Goal: Task Accomplishment & Management: Use online tool/utility

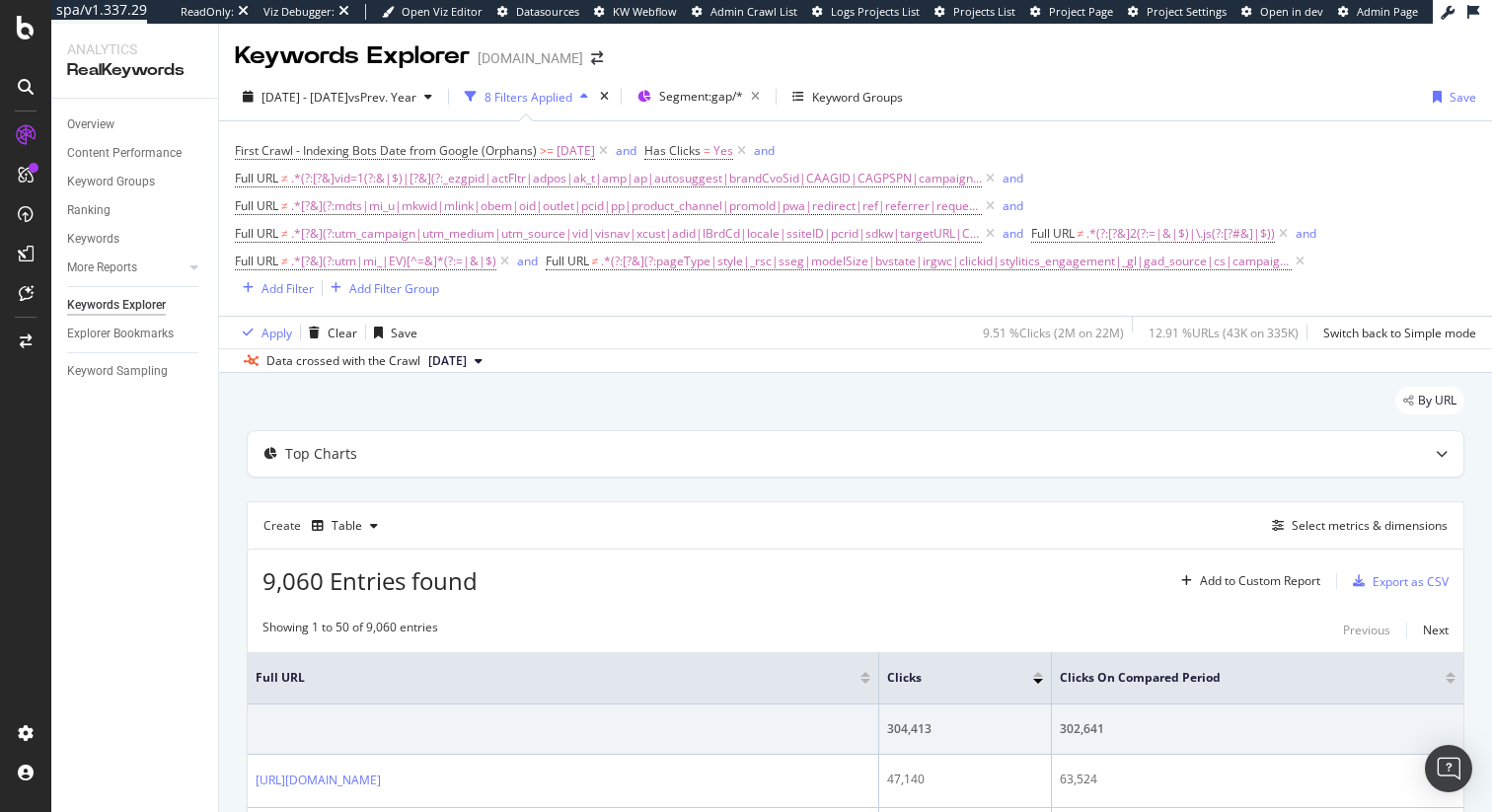
scroll to position [29, 0]
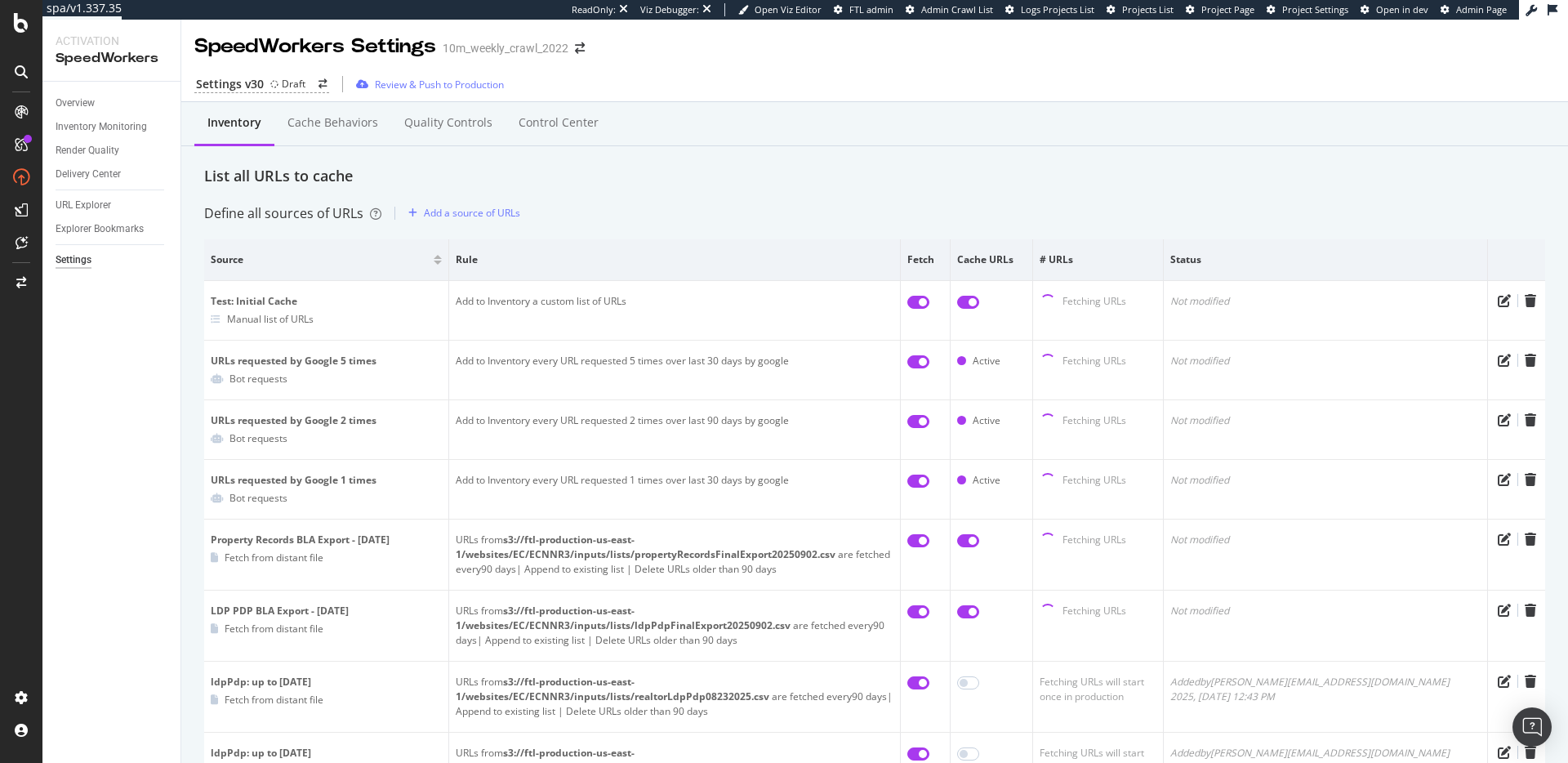
click at [708, 186] on div "List all URLs to cache" at bounding box center [874, 177] width 1341 height 21
click at [855, 183] on div "List all URLs to cache" at bounding box center [874, 177] width 1341 height 21
click at [685, 172] on div "List all URLs to cache" at bounding box center [874, 177] width 1341 height 21
